Goal: Register for event/course

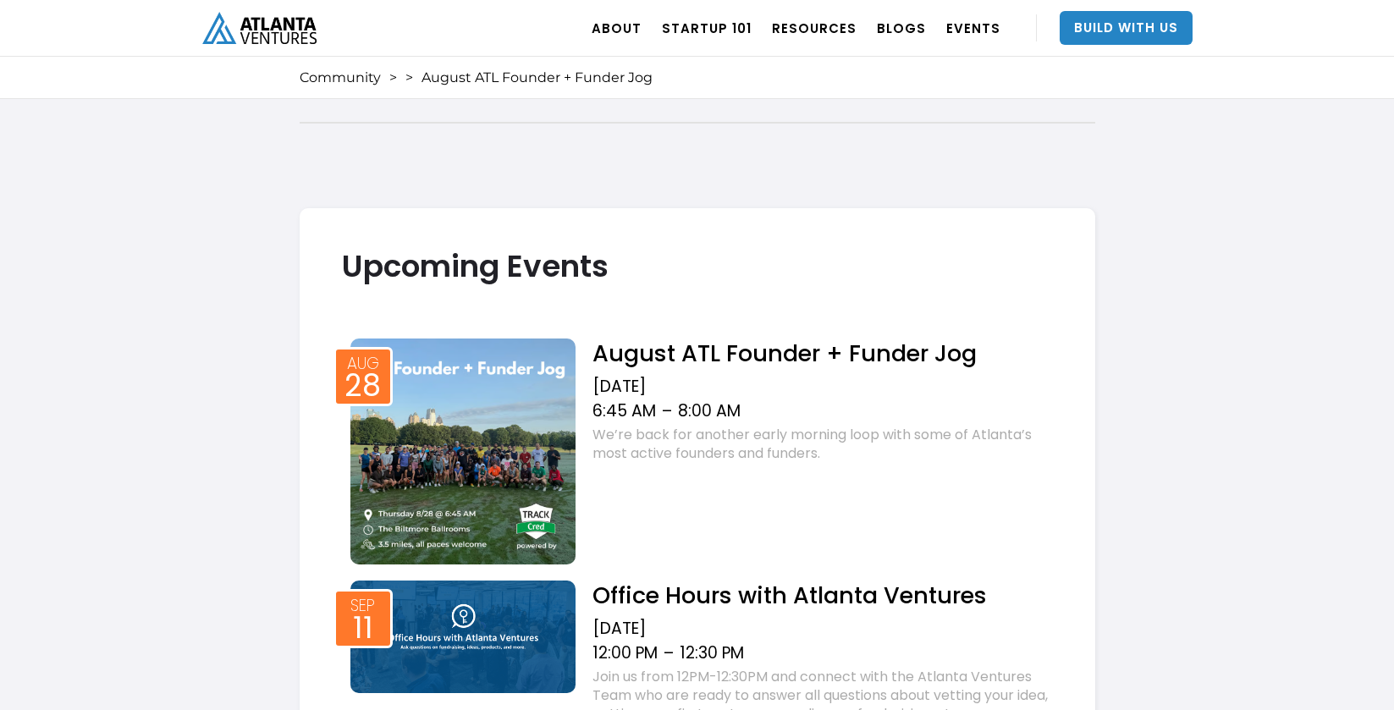
scroll to position [1240, 0]
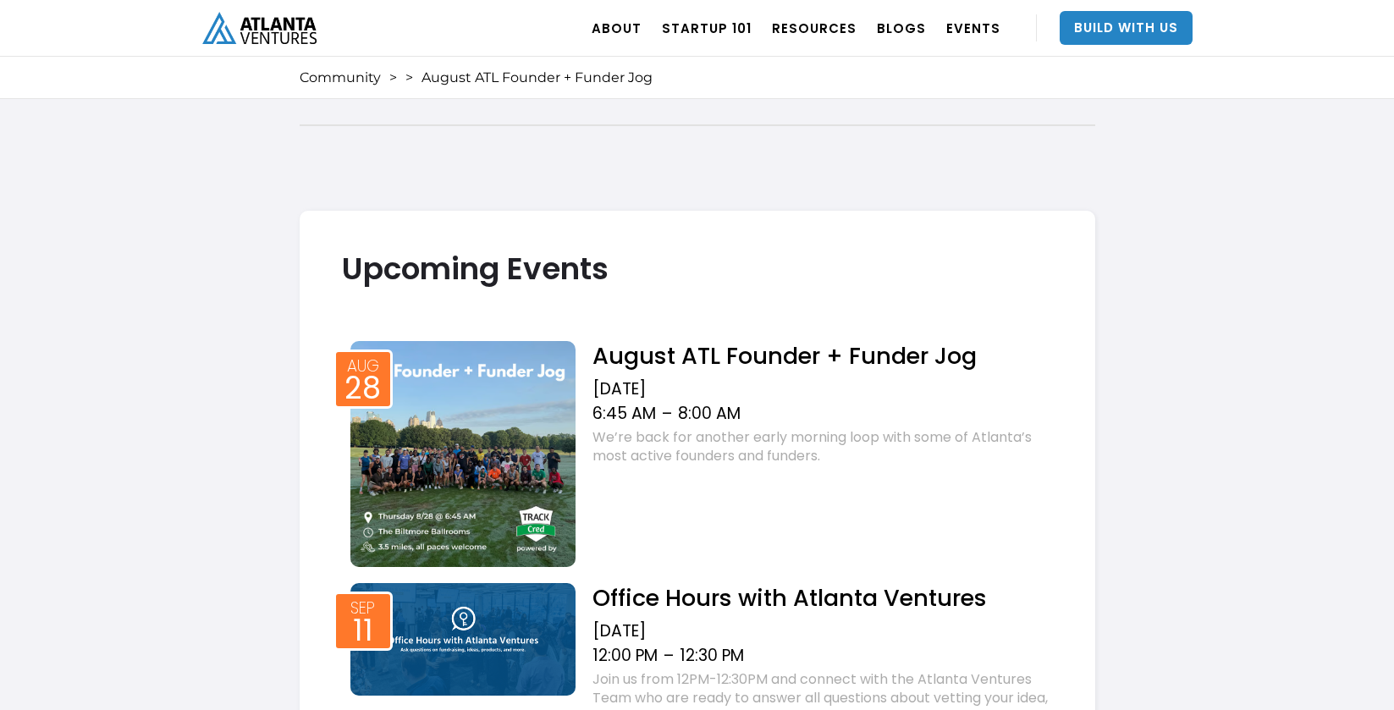
click at [495, 429] on img at bounding box center [463, 454] width 226 height 226
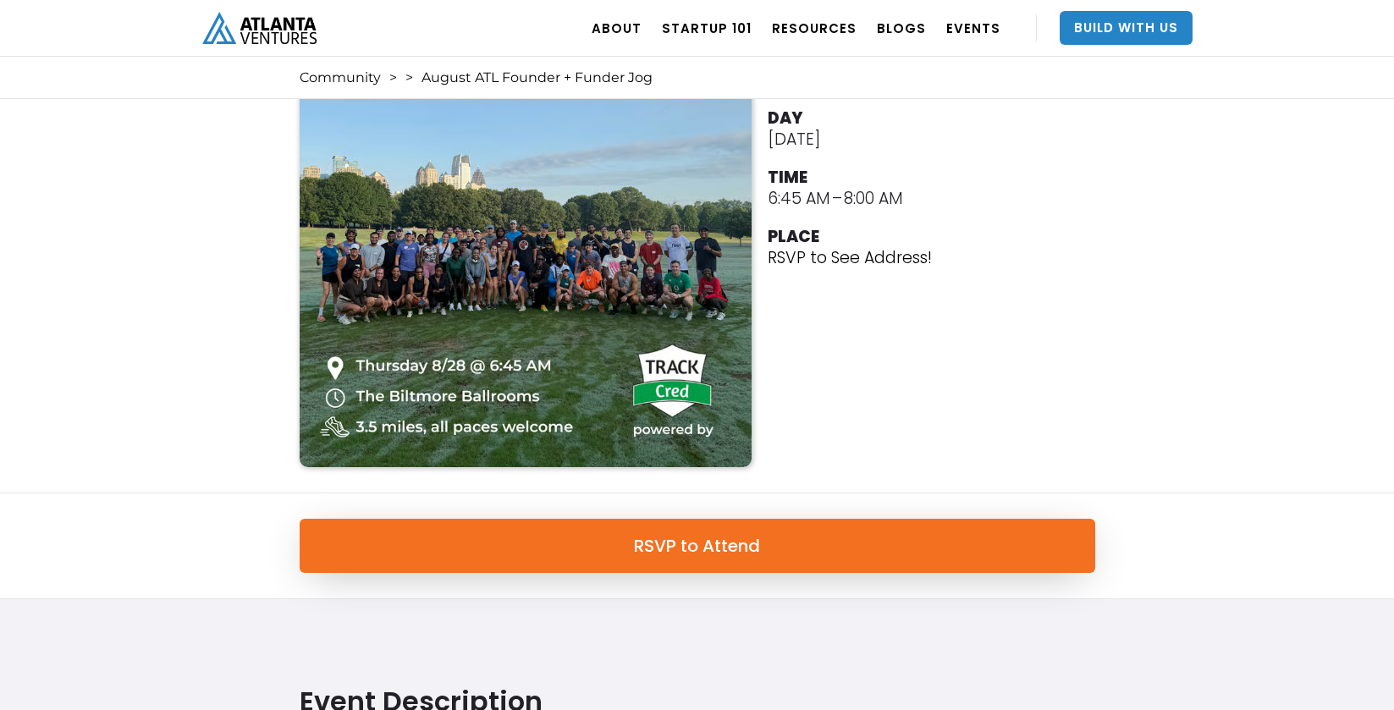
scroll to position [117, 0]
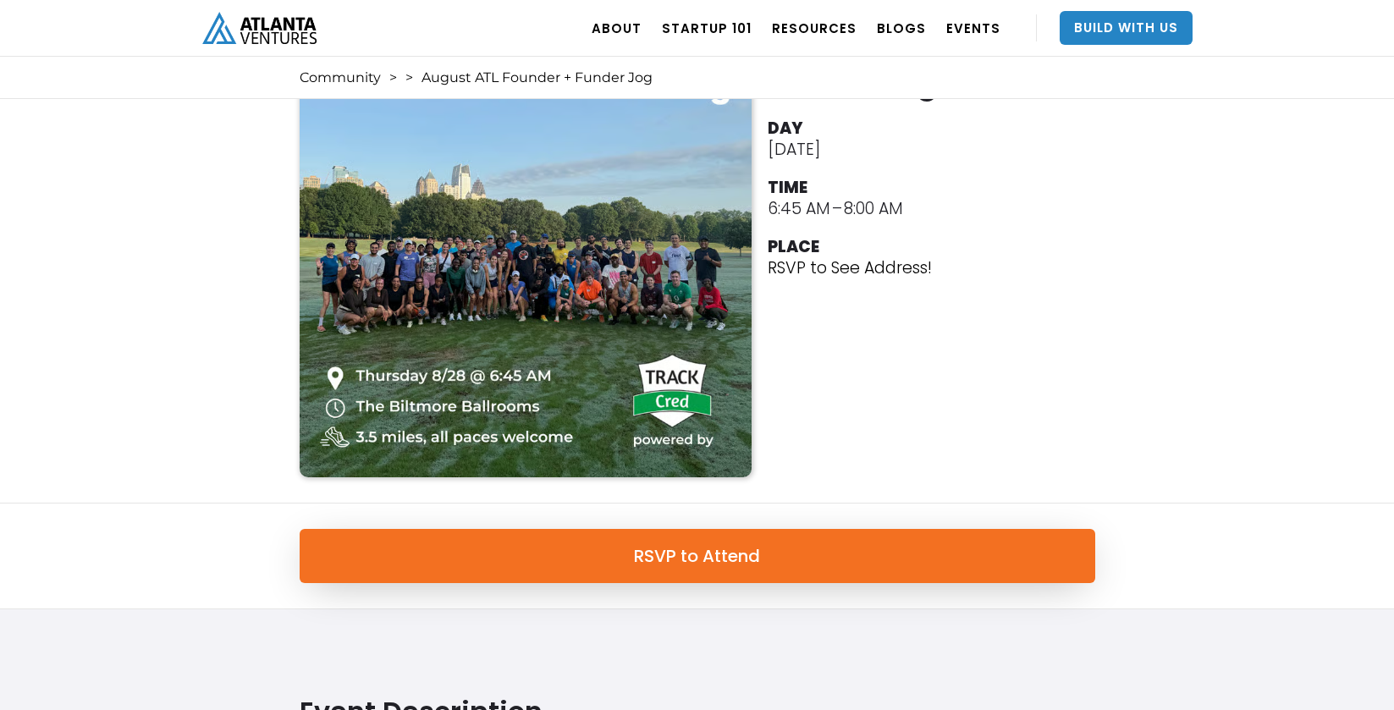
click at [508, 296] on img at bounding box center [526, 251] width 453 height 453
click at [227, 307] on div "August ATL Founder + Funder Jog DAY August 28, 2025 TIME 6:45 AM – 8:00 AM PLAC…" at bounding box center [697, 251] width 1394 height 504
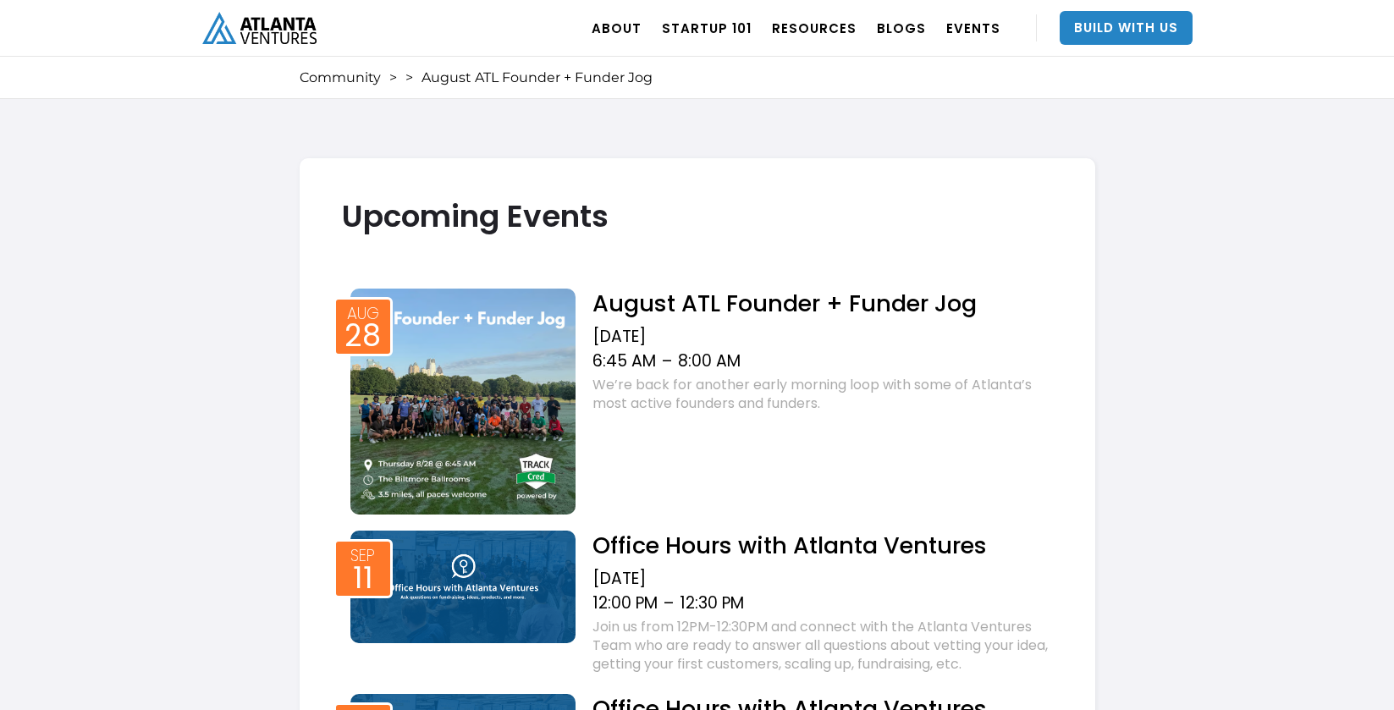
scroll to position [1291, 0]
click at [407, 380] on img at bounding box center [463, 402] width 226 height 226
